Goal: Transaction & Acquisition: Purchase product/service

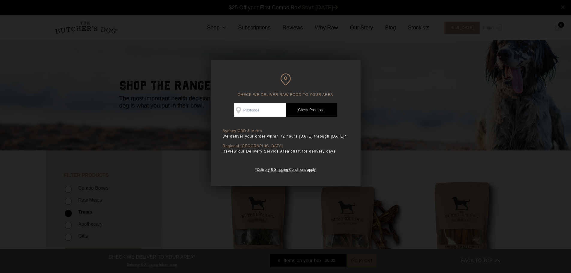
click at [257, 110] on input "Check Availability At" at bounding box center [260, 110] width 52 height 14
type input "2147"
click at [316, 111] on link "Check Postcode" at bounding box center [312, 110] width 52 height 14
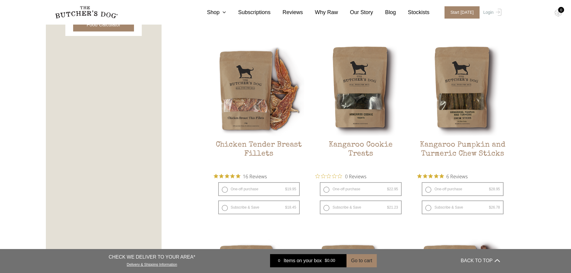
scroll to position [330, 0]
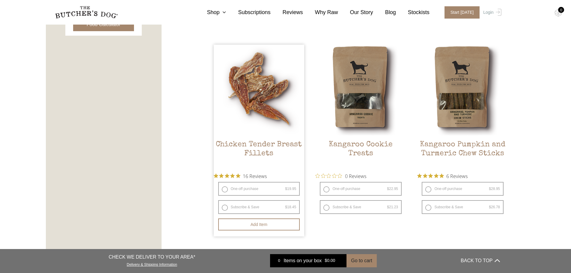
click at [267, 174] on span "16 Reviews" at bounding box center [255, 176] width 24 height 9
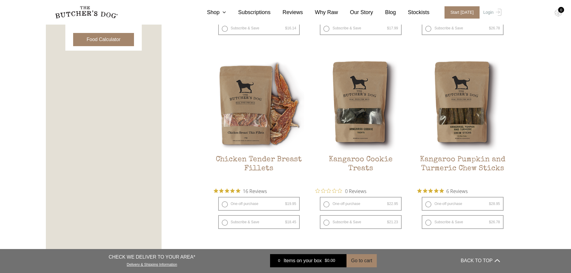
scroll to position [300, 0]
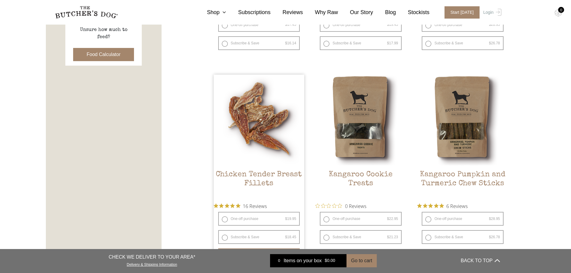
click at [257, 143] on img at bounding box center [259, 120] width 91 height 91
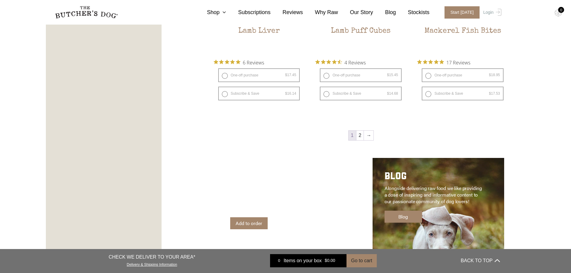
scroll to position [870, 0]
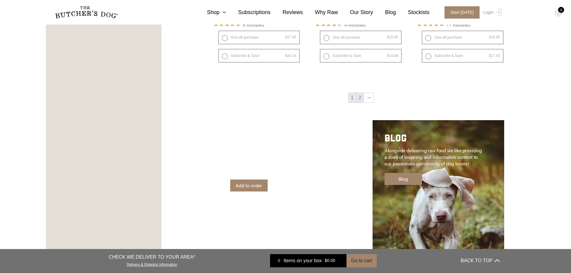
click at [362, 97] on link "2" at bounding box center [360, 98] width 7 height 10
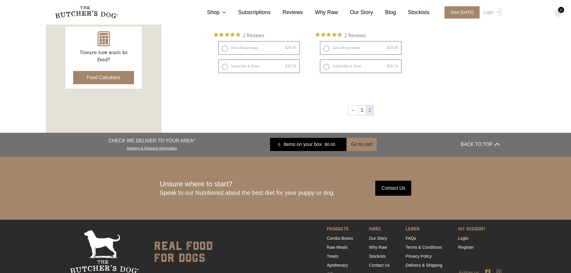
scroll to position [220, 0]
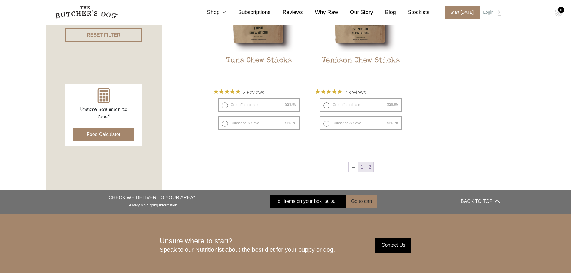
click at [362, 166] on link "1" at bounding box center [362, 168] width 7 height 10
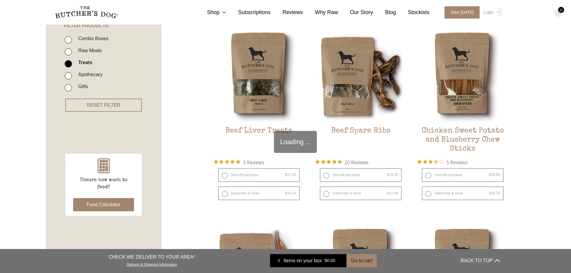
scroll to position [136, 0]
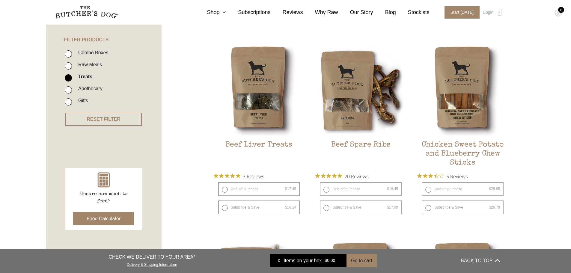
click at [100, 219] on button "Food Calculator" at bounding box center [103, 218] width 61 height 13
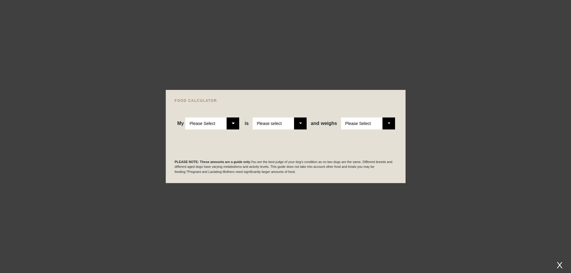
click at [235, 124] on select "Please Select Adult Dog Puppy" at bounding box center [212, 124] width 54 height 12
select select "adult"
click at [186, 118] on select "Please Select Adult Dog Puppy" at bounding box center [212, 124] width 54 height 12
click at [301, 124] on select "Please select a healthy weight overweight" at bounding box center [280, 124] width 54 height 12
select select "0"
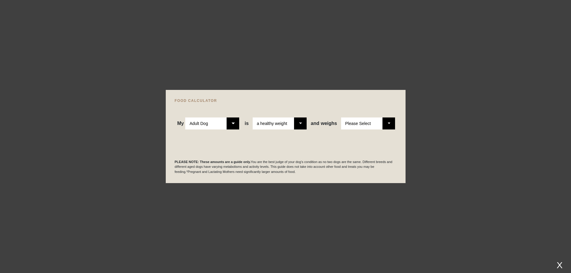
click at [253, 118] on select "Please select a healthy weight overweight" at bounding box center [280, 124] width 54 height 12
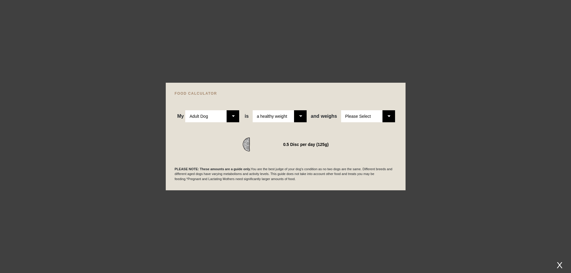
scroll to position [480, 0]
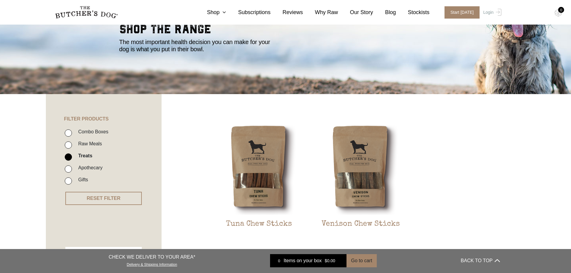
scroll to position [60, 0]
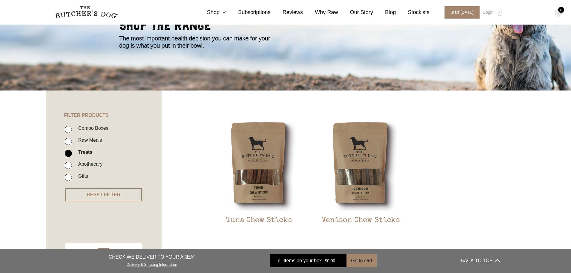
click at [69, 142] on input "Raw Meals" at bounding box center [68, 141] width 7 height 7
checkbox input "true"
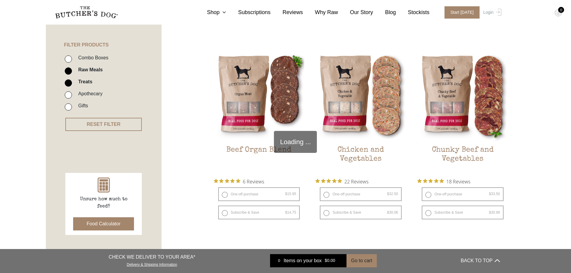
scroll to position [136, 0]
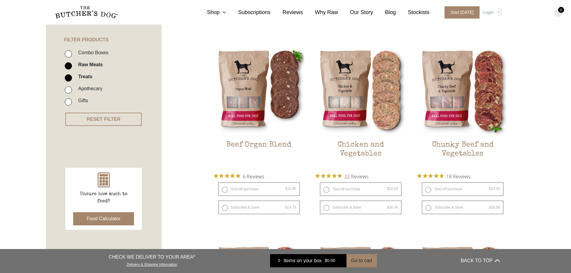
click at [69, 77] on input "Treats" at bounding box center [68, 77] width 7 height 7
checkbox input "false"
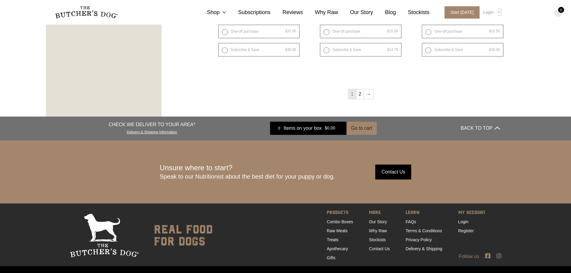
scroll to position [885, 0]
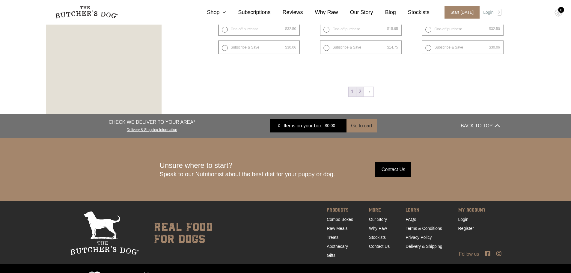
click at [360, 91] on link "2" at bounding box center [360, 92] width 7 height 10
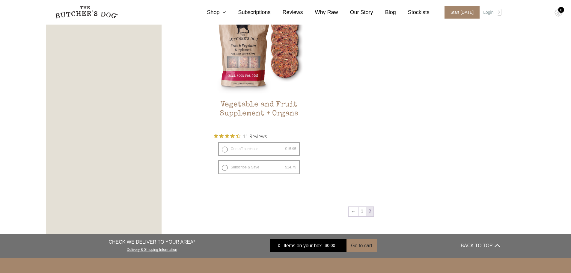
scroll to position [405, 0]
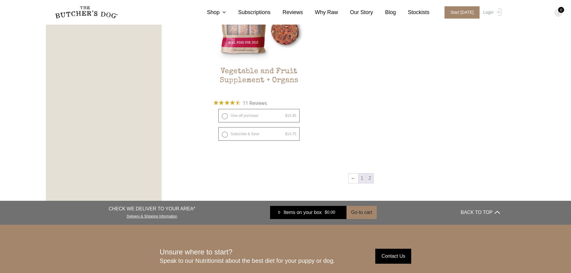
click at [362, 180] on link "1" at bounding box center [362, 179] width 7 height 10
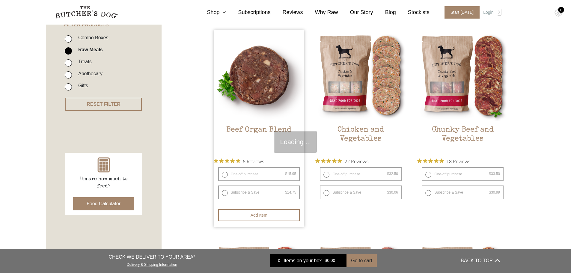
scroll to position [136, 0]
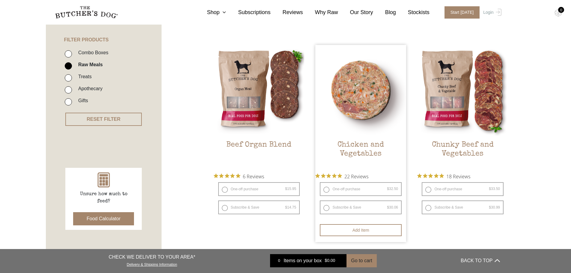
click at [367, 109] on img at bounding box center [361, 90] width 91 height 91
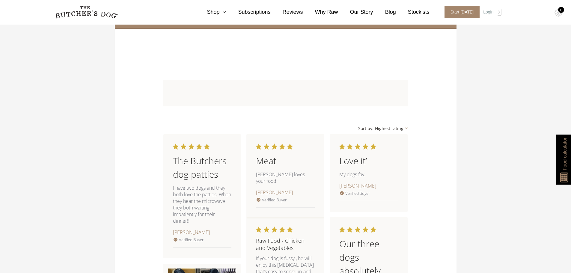
scroll to position [570, 0]
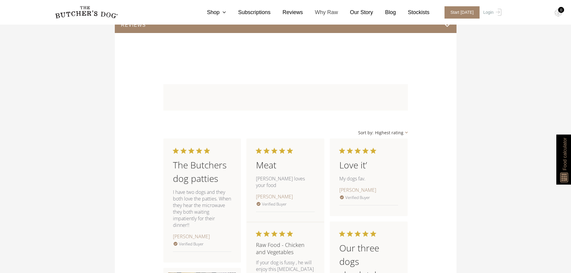
click at [334, 14] on link "Why Raw" at bounding box center [320, 12] width 35 height 8
